Goal: Task Accomplishment & Management: Complete application form

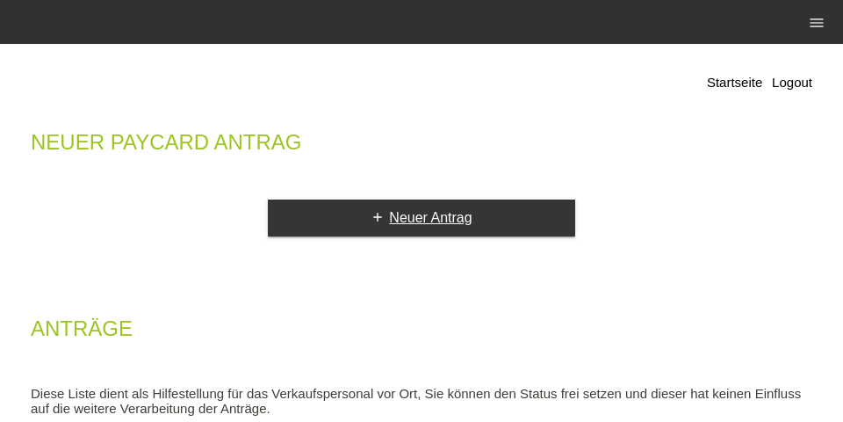
click at [372, 232] on link "add Neuer Antrag" at bounding box center [422, 217] width 308 height 37
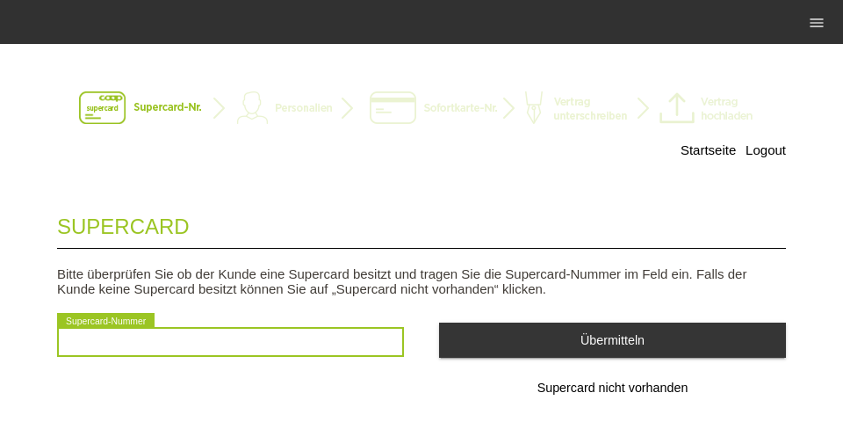
click at [353, 337] on input "text" at bounding box center [230, 342] width 347 height 30
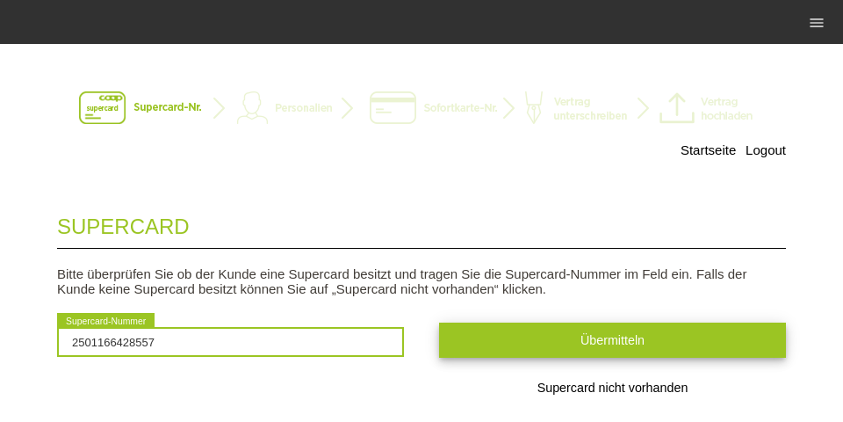
type input "2501166428557"
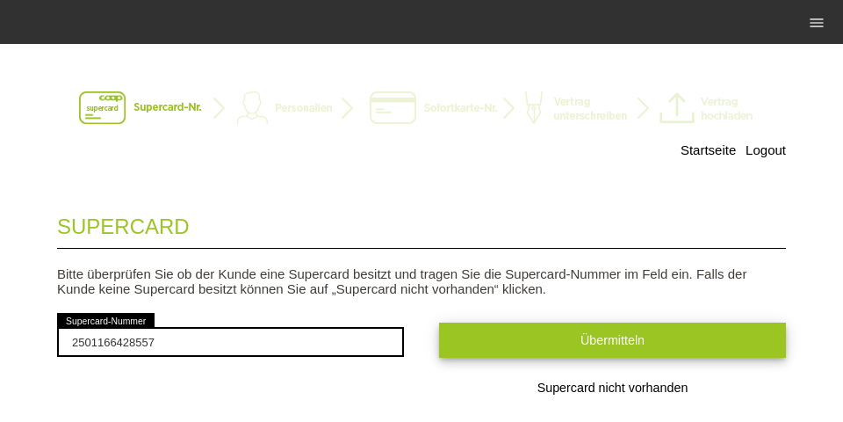
click at [578, 336] on button "Übermitteln" at bounding box center [612, 339] width 347 height 34
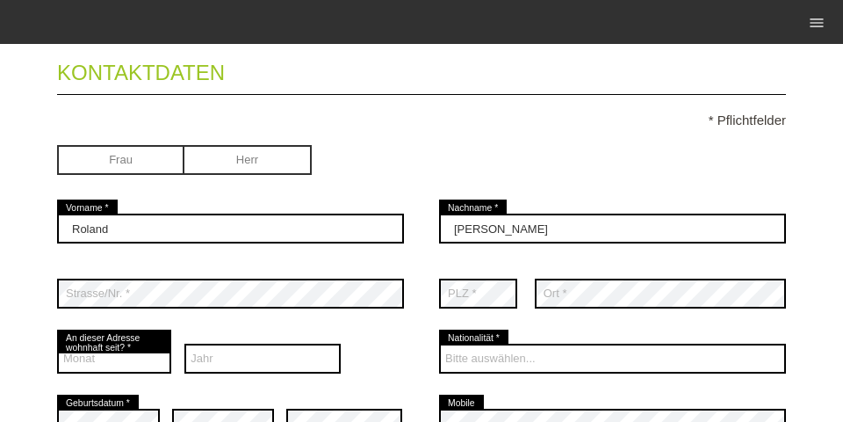
scroll to position [169, 0]
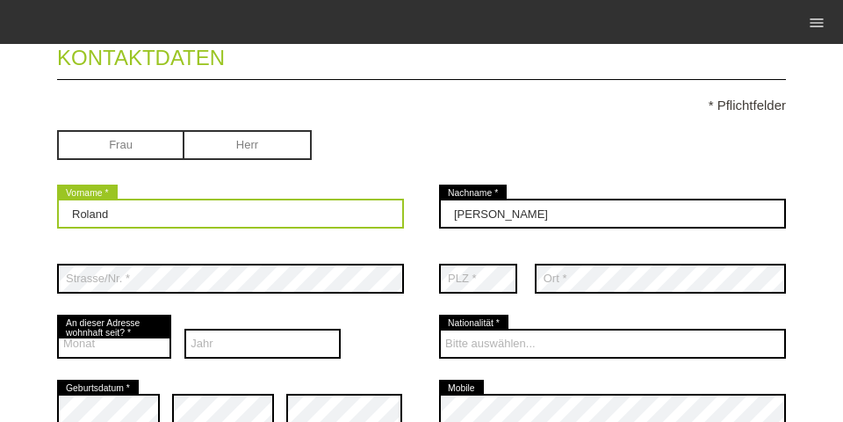
click at [264, 203] on input "Roland" at bounding box center [230, 214] width 347 height 30
click at [265, 204] on input "Roland" at bounding box center [230, 214] width 347 height 30
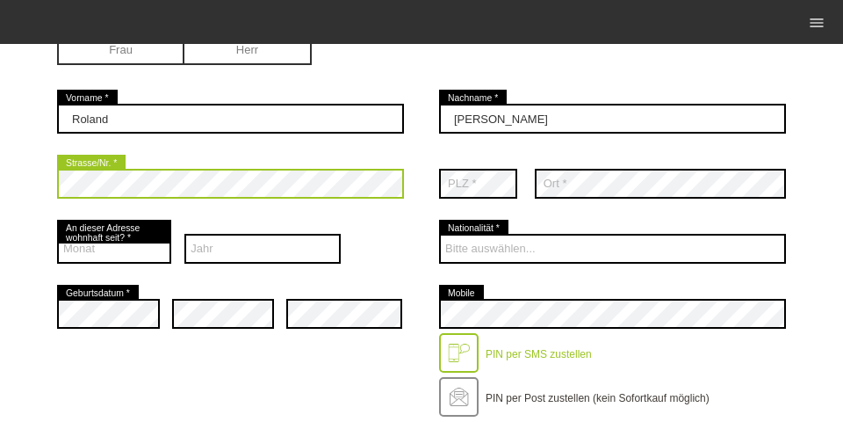
scroll to position [337, 0]
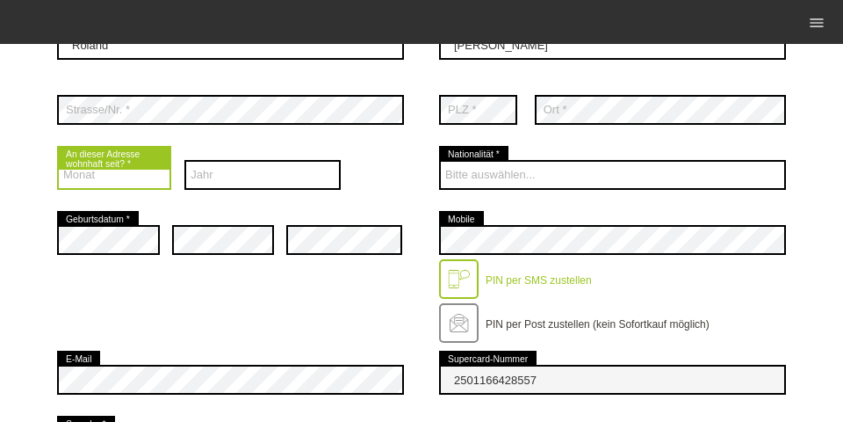
click at [150, 181] on select "Monat 01 02 03 04 05 06 07 08 09 10 11 12" at bounding box center [114, 175] width 114 height 30
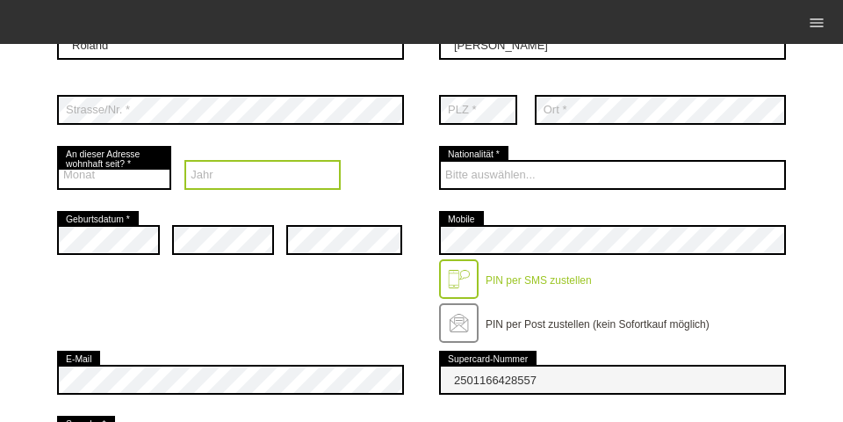
click at [240, 186] on select "Jahr 2025 2024 2023 2022 2021 2020 2019 2018 2017 2016" at bounding box center [263, 175] width 156 height 30
select select "2023"
click at [185, 162] on select "Jahr 2025 2024 2023 2022 2021 2020 2019 2018 2017 2016" at bounding box center [263, 175] width 156 height 30
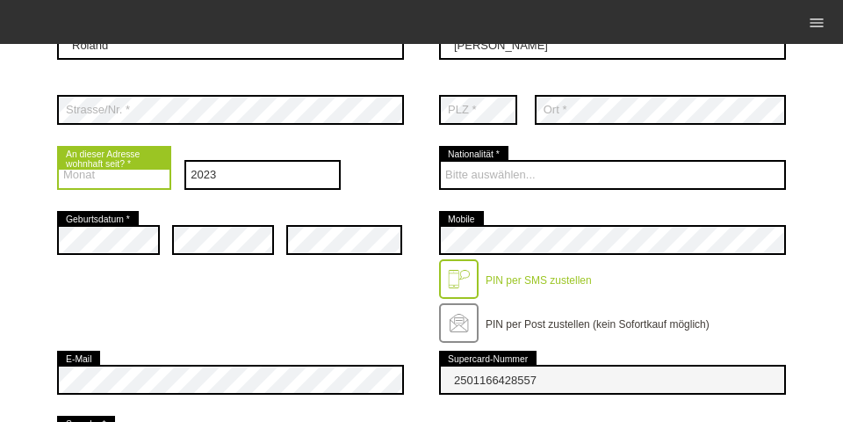
drag, startPoint x: 145, startPoint y: 183, endPoint x: 142, endPoint y: 174, distance: 9.2
click at [147, 179] on select "Monat 01 02 03 04 05 06 07 08 09 10 11 12" at bounding box center [114, 175] width 114 height 30
select select "04"
click at [57, 162] on select "Monat 01 02 03 04 05 06 07 08 09 10 11 12" at bounding box center [114, 175] width 114 height 30
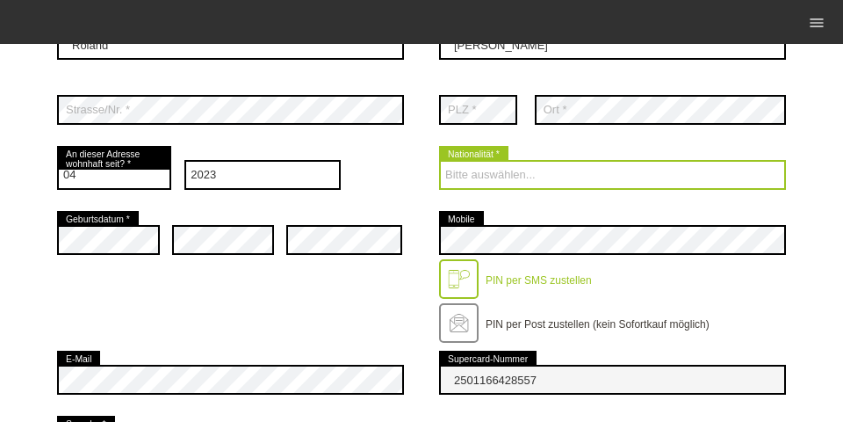
click at [476, 172] on select "Bitte auswählen... Schweiz Deutschland Liechtenstein Österreich ------------ Af…" at bounding box center [612, 175] width 347 height 30
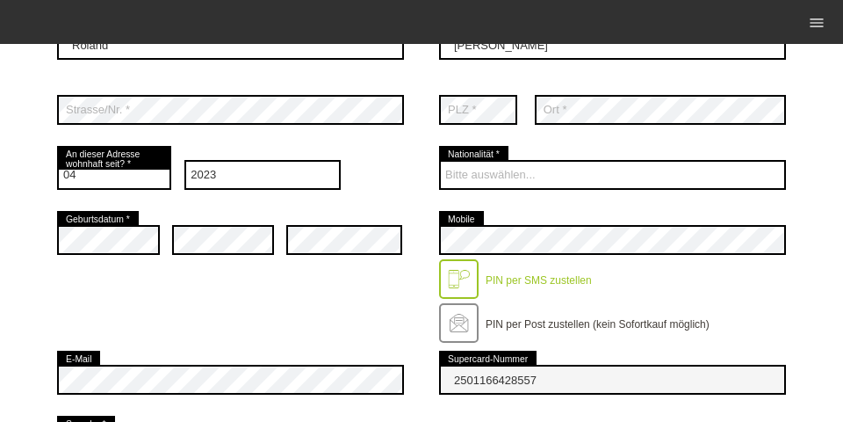
click at [408, 142] on div "error Strasse/Nr. * error PLZ * error" at bounding box center [421, 109] width 729 height 65
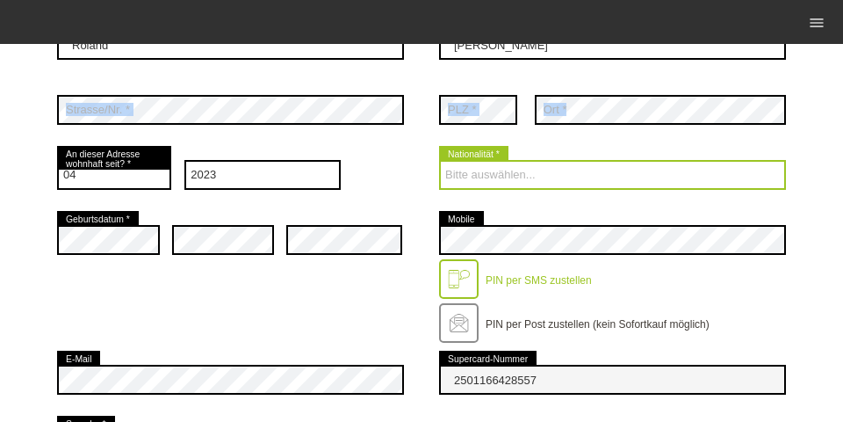
click at [485, 186] on select "Bitte auswählen... Schweiz Deutschland Liechtenstein Österreich ------------ Af…" at bounding box center [612, 175] width 347 height 30
select select "HU"
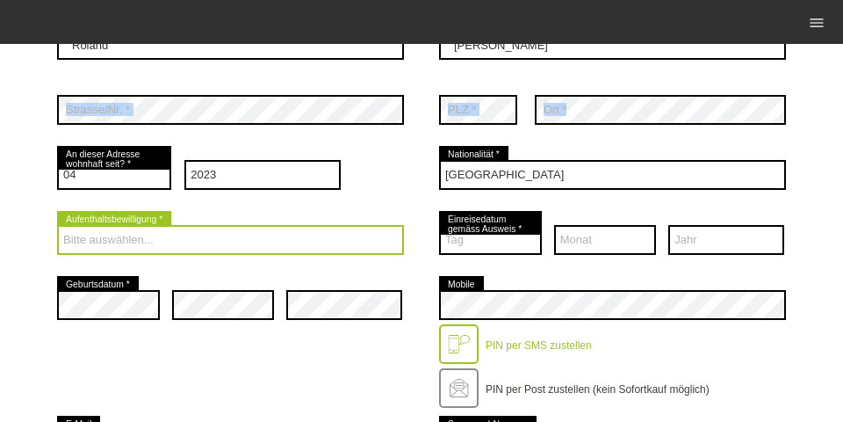
drag, startPoint x: 197, startPoint y: 255, endPoint x: 237, endPoint y: 257, distance: 40.5
click at [202, 254] on select "Bitte auswählen... C B B - Flüchtlingsstatus Andere" at bounding box center [230, 240] width 347 height 30
select select "B"
click at [57, 227] on select "Bitte auswählen... C B B - Flüchtlingsstatus Andere" at bounding box center [230, 240] width 347 height 30
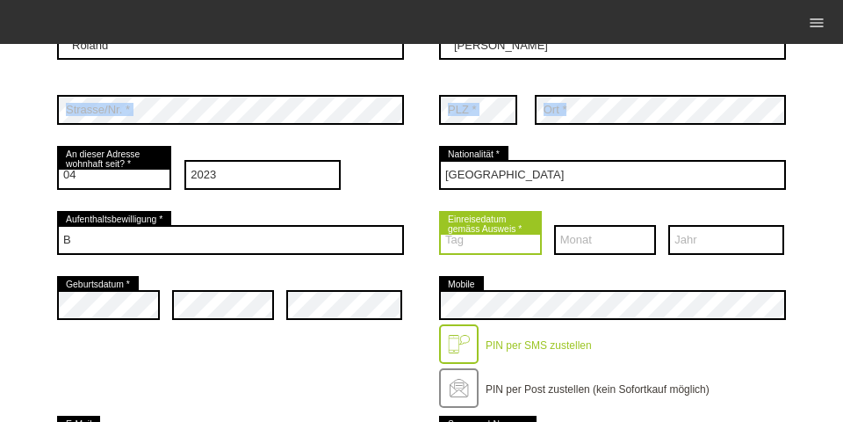
click at [513, 252] on select "Tag 01 02 03 04 05 06 07 08 09 10 11 12 13 14 15 16 17" at bounding box center [490, 240] width 103 height 30
select select "18"
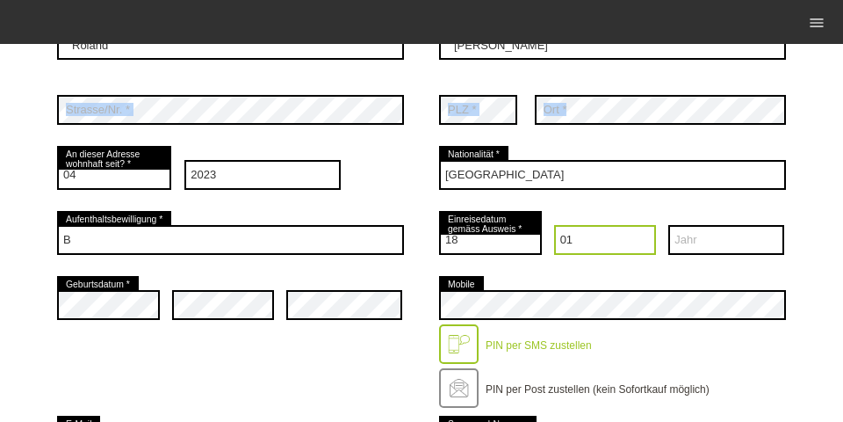
select select "02"
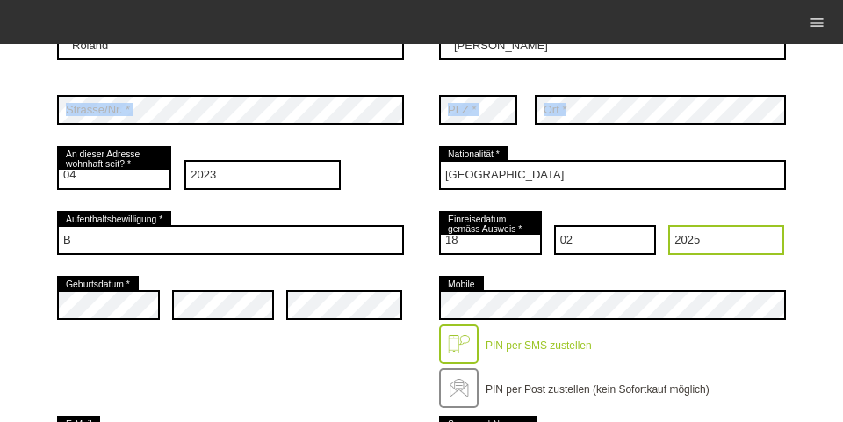
select select "2019"
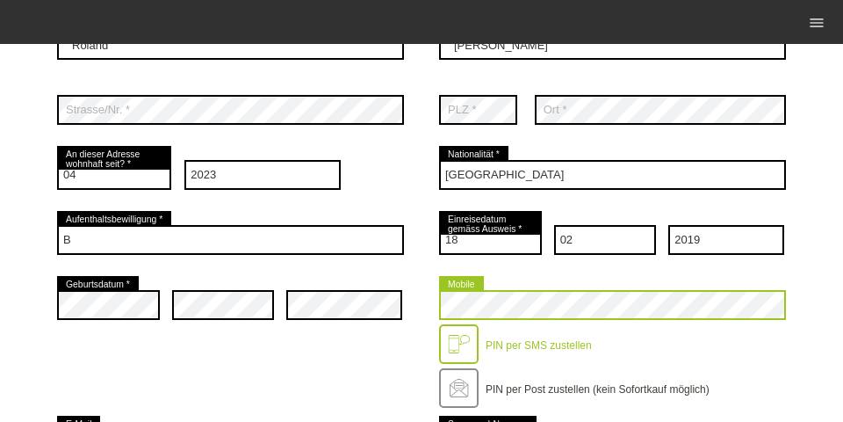
click at [345, 312] on div "error Geburtsdatum * error error error Mobile" at bounding box center [421, 342] width 729 height 140
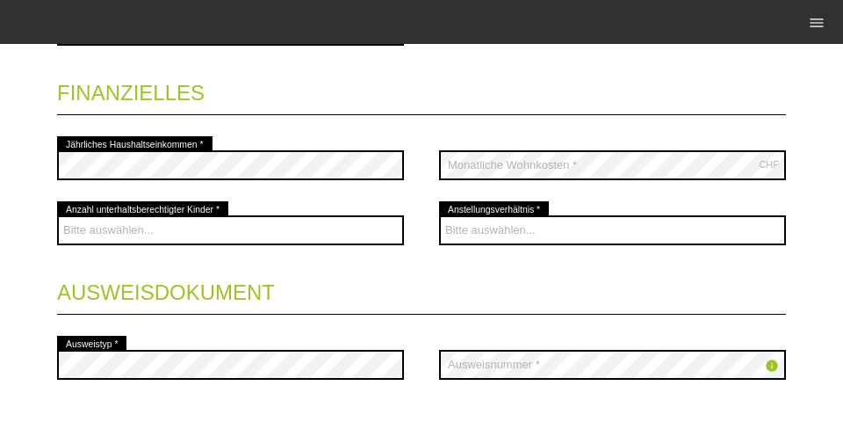
scroll to position [831, 0]
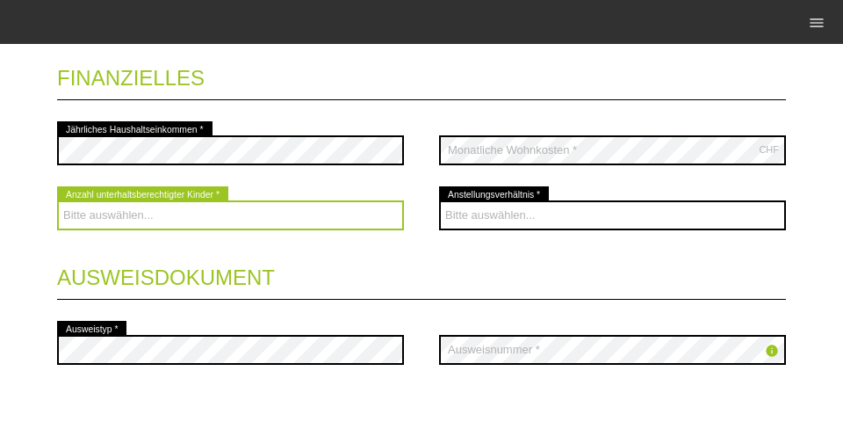
click at [308, 206] on select "Bitte auswählen... 0 1 2 3 4 5 6 7 8 9" at bounding box center [230, 215] width 347 height 30
select select "0"
click at [57, 202] on select "Bitte auswählen... 0 1 2 3 4 5 6 7 8 9" at bounding box center [230, 215] width 347 height 30
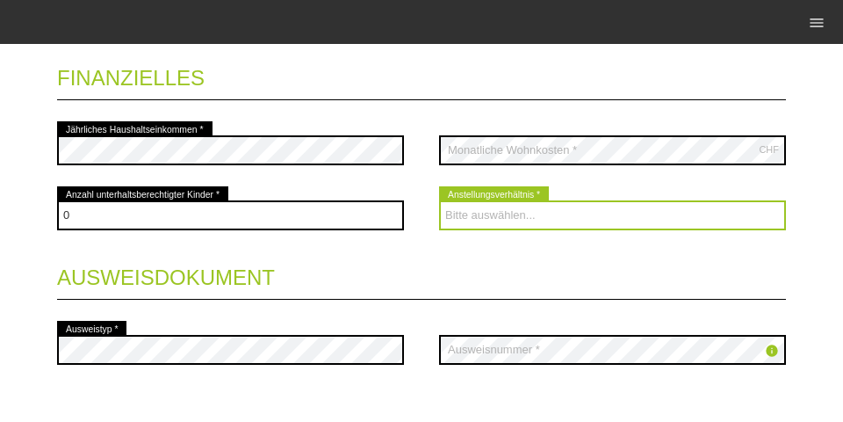
click at [521, 225] on select "Bitte auswählen... Unbefristet Befristet Lehrling/Student Pensioniert Nicht arb…" at bounding box center [612, 215] width 347 height 30
select select "UNLIMITED"
click at [439, 202] on select "Bitte auswählen... Unbefristet Befristet Lehrling/Student Pensioniert Nicht arb…" at bounding box center [612, 215] width 347 height 30
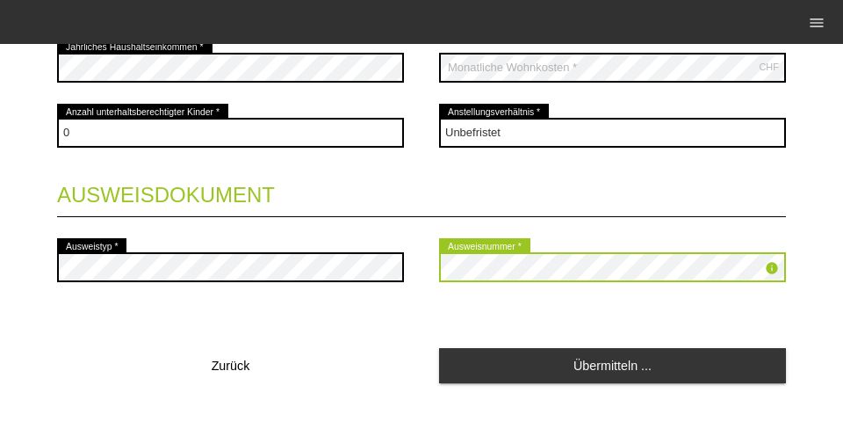
scroll to position [951, 0]
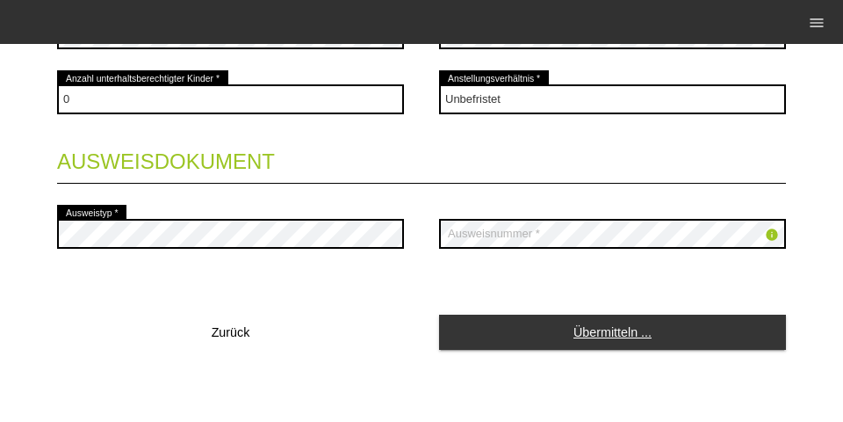
click at [491, 335] on link "Übermitteln ..." at bounding box center [612, 332] width 347 height 34
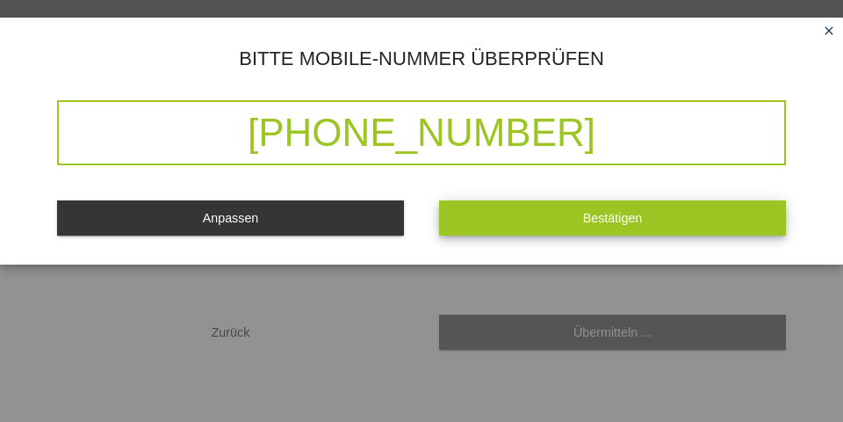
click at [533, 221] on button "Bestätigen" at bounding box center [612, 217] width 347 height 34
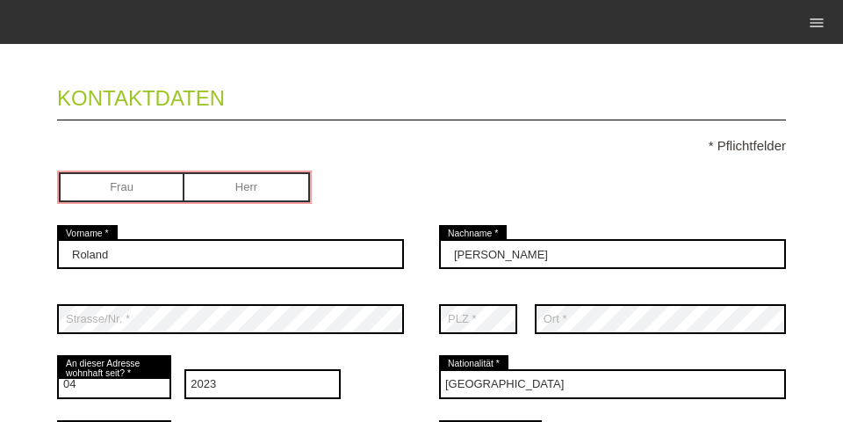
scroll to position [0, 0]
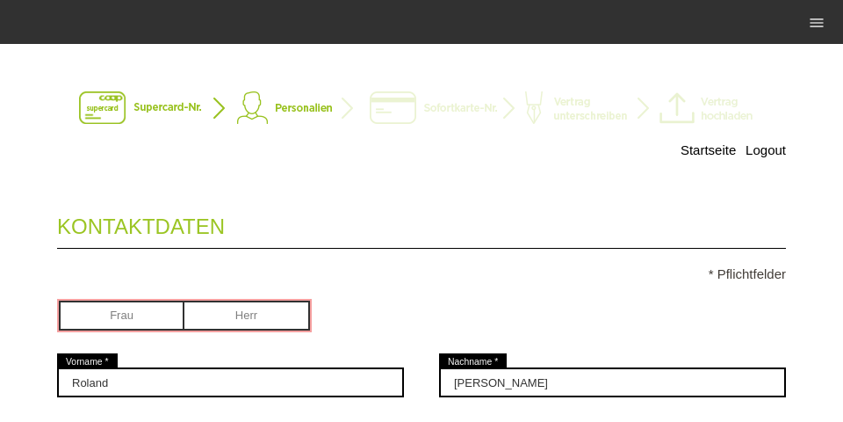
click at [294, 317] on input "radio" at bounding box center [248, 313] width 126 height 26
radio input "true"
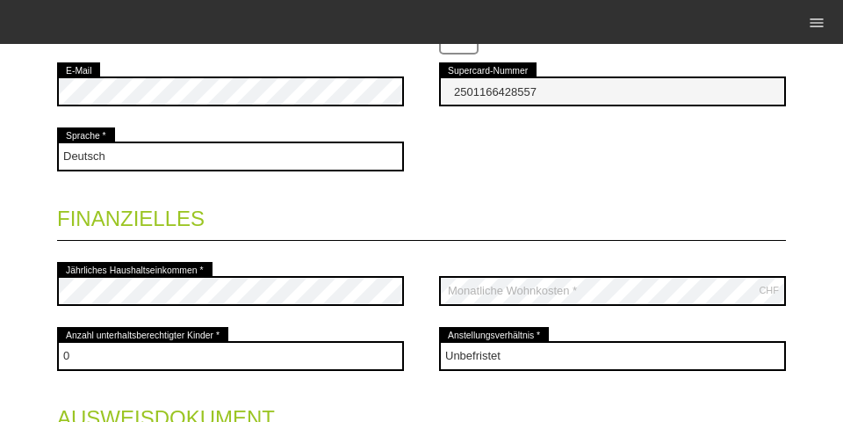
scroll to position [951, 0]
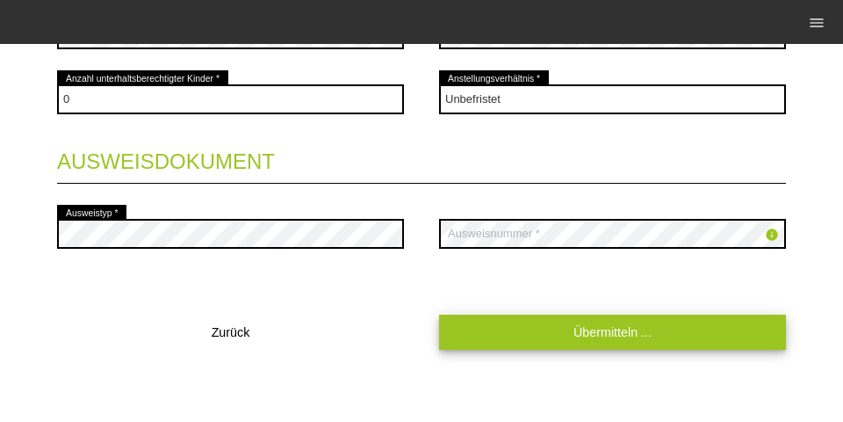
click at [473, 320] on link "Übermitteln ..." at bounding box center [612, 332] width 347 height 34
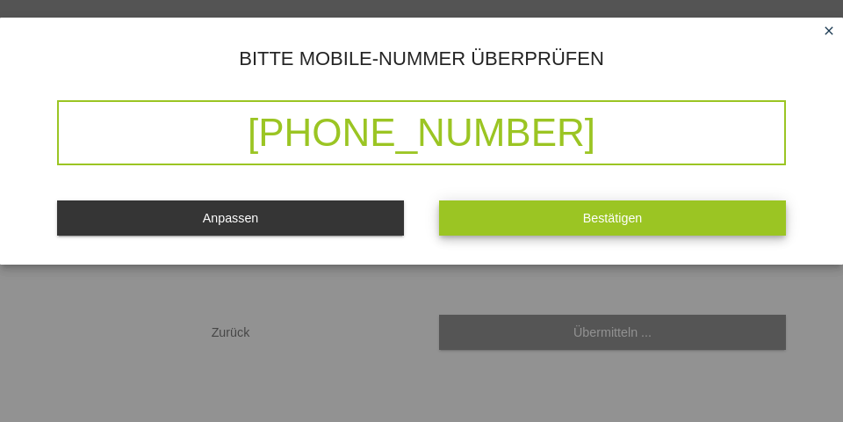
click at [481, 235] on button "Bestätigen" at bounding box center [612, 217] width 347 height 34
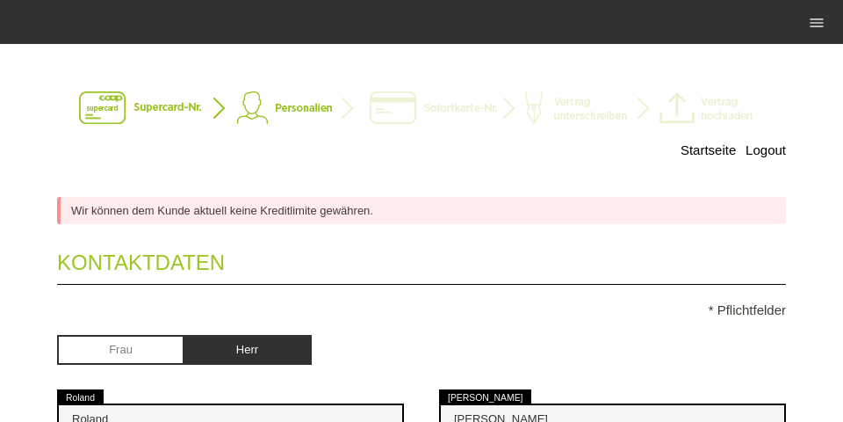
scroll to position [0, 0]
drag, startPoint x: 148, startPoint y: 200, endPoint x: 516, endPoint y: 185, distance: 367.6
drag, startPoint x: 400, startPoint y: 195, endPoint x: 192, endPoint y: 212, distance: 208.9
